Goal: Task Accomplishment & Management: Use online tool/utility

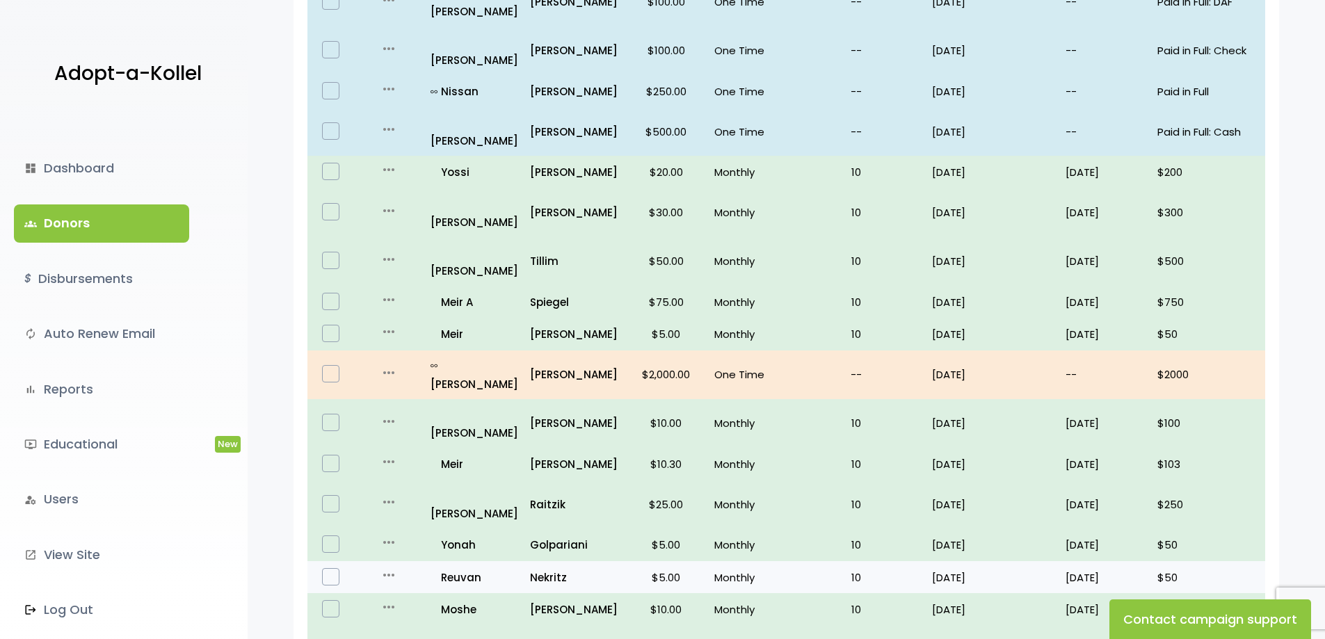
scroll to position [789, 0]
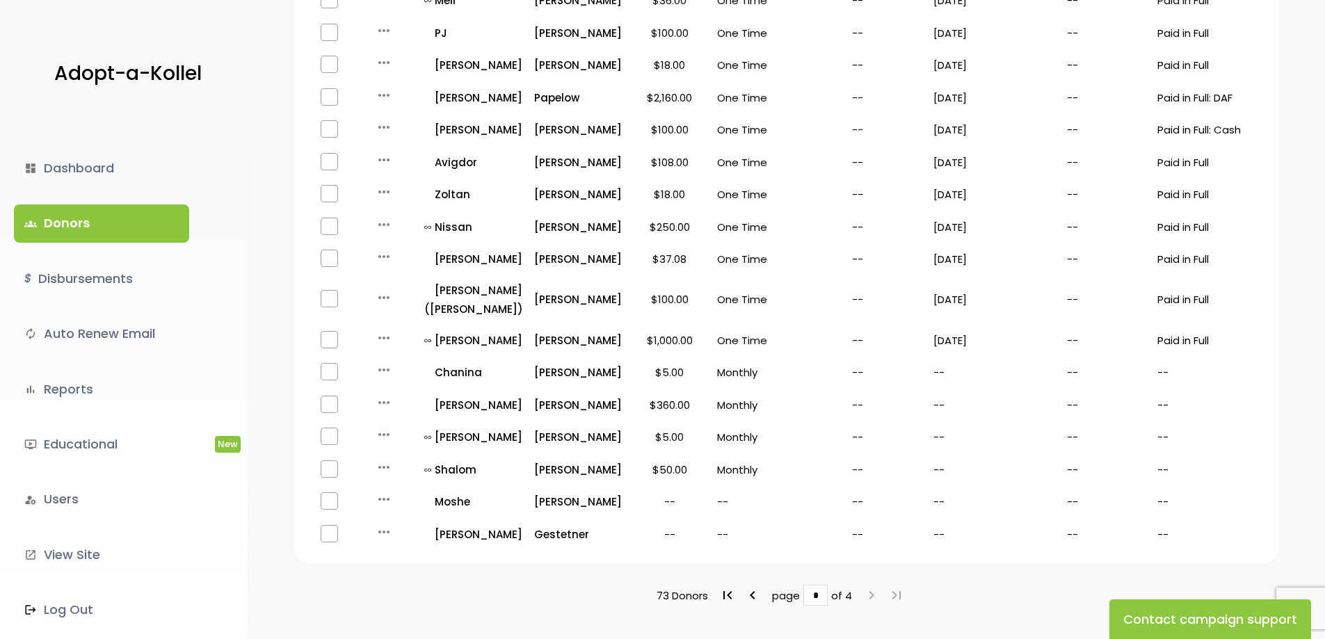
scroll to position [627, 0]
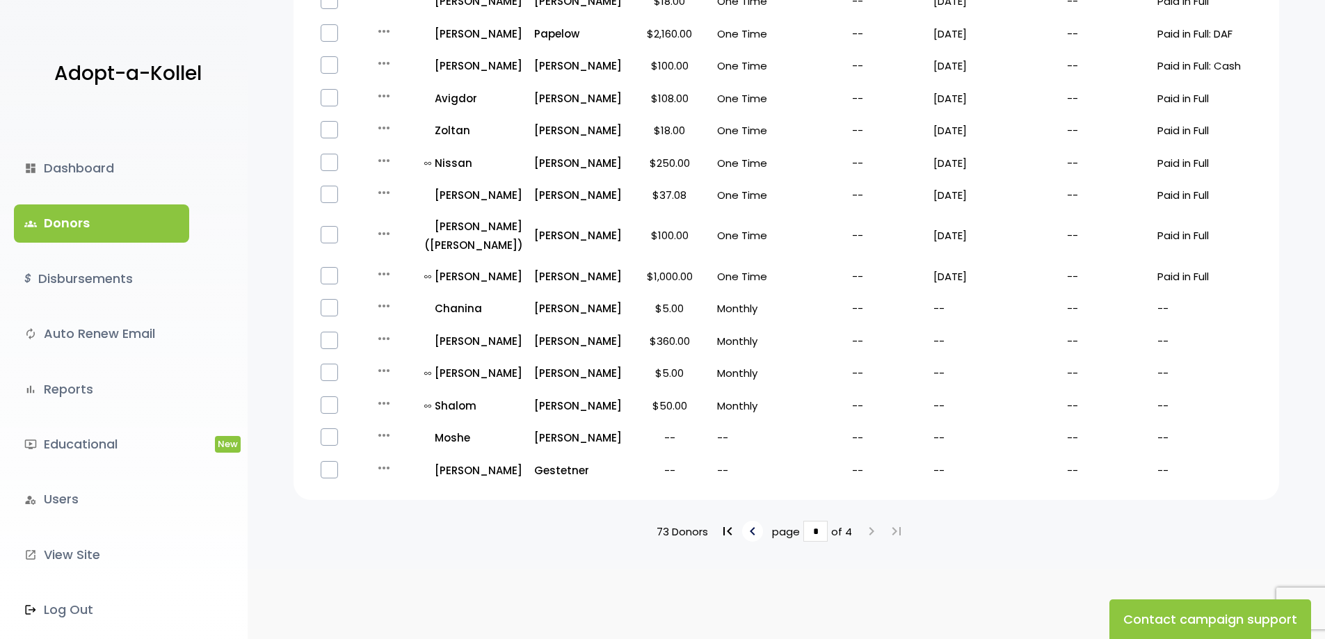
click at [747, 528] on icon "keyboard_arrow_left" at bounding box center [752, 531] width 17 height 17
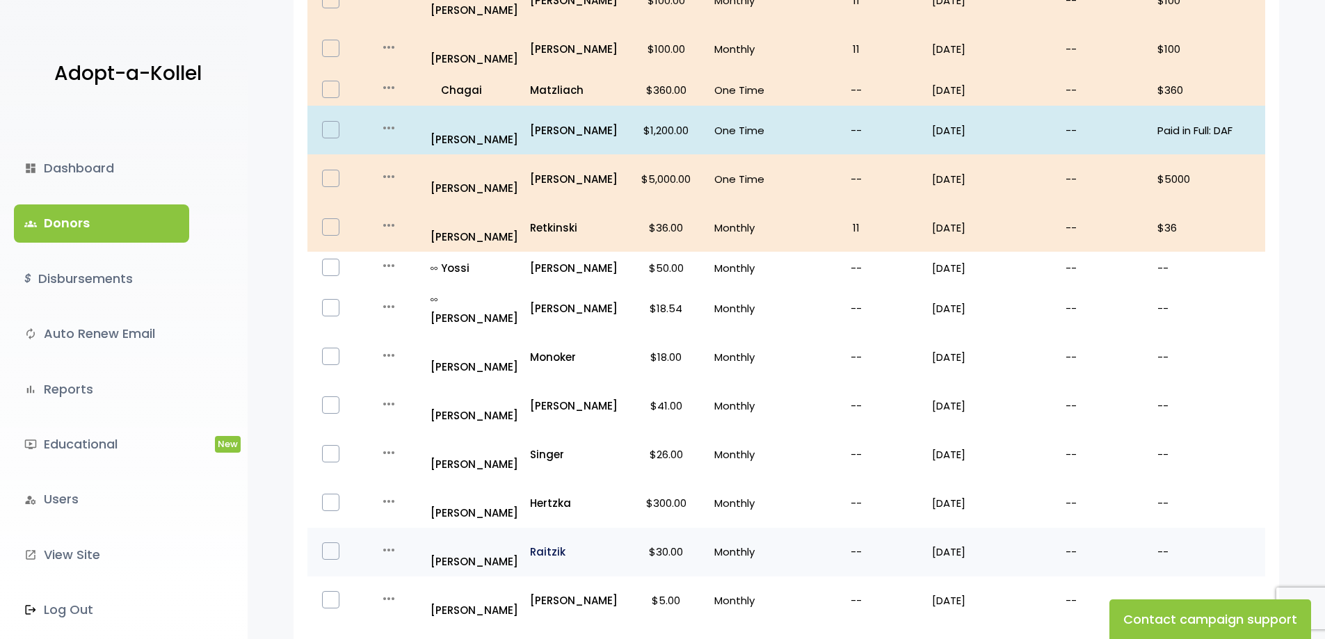
scroll to position [765, 0]
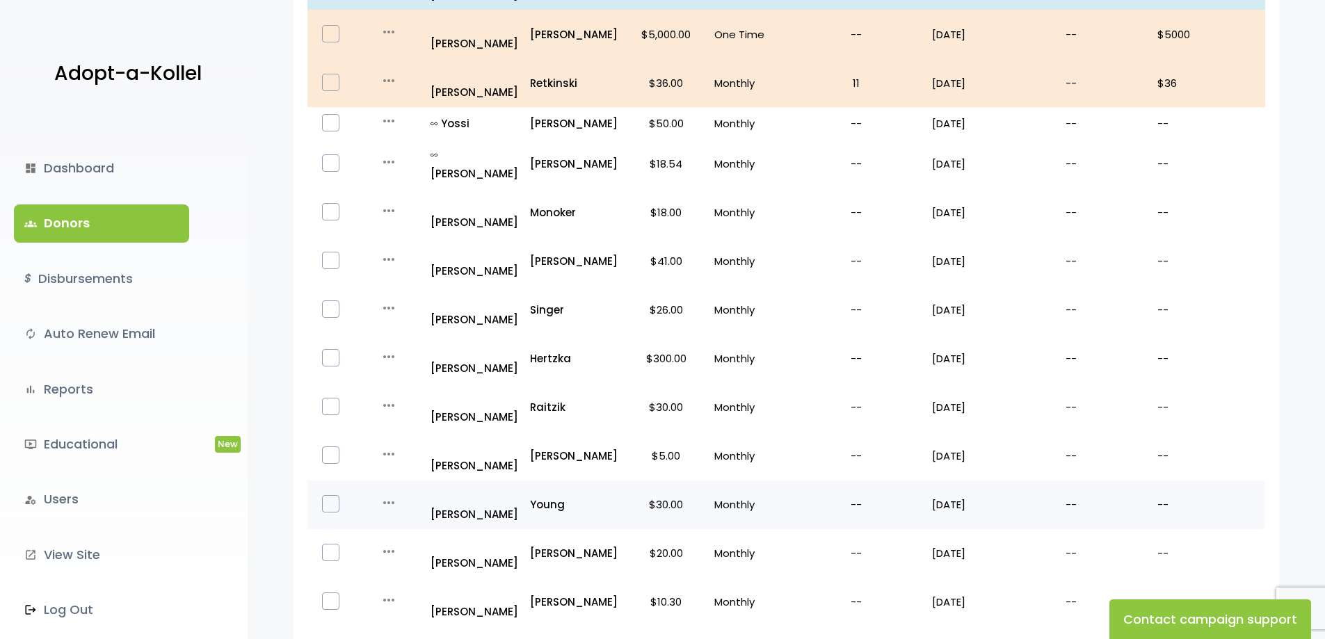
click at [392, 495] on icon "more_horiz" at bounding box center [389, 503] width 17 height 17
click at [391, 540] on button "Quick Renew" at bounding box center [413, 556] width 117 height 33
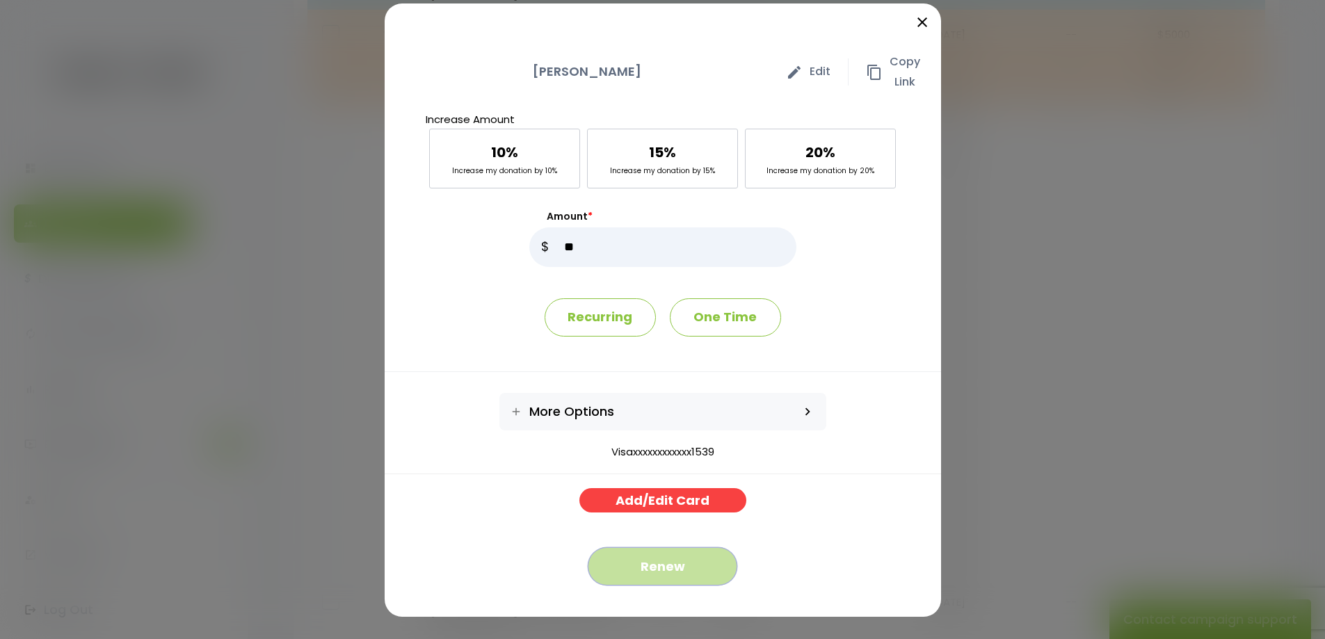
click at [673, 569] on button "Renew" at bounding box center [663, 566] width 150 height 38
